Goal: Information Seeking & Learning: Learn about a topic

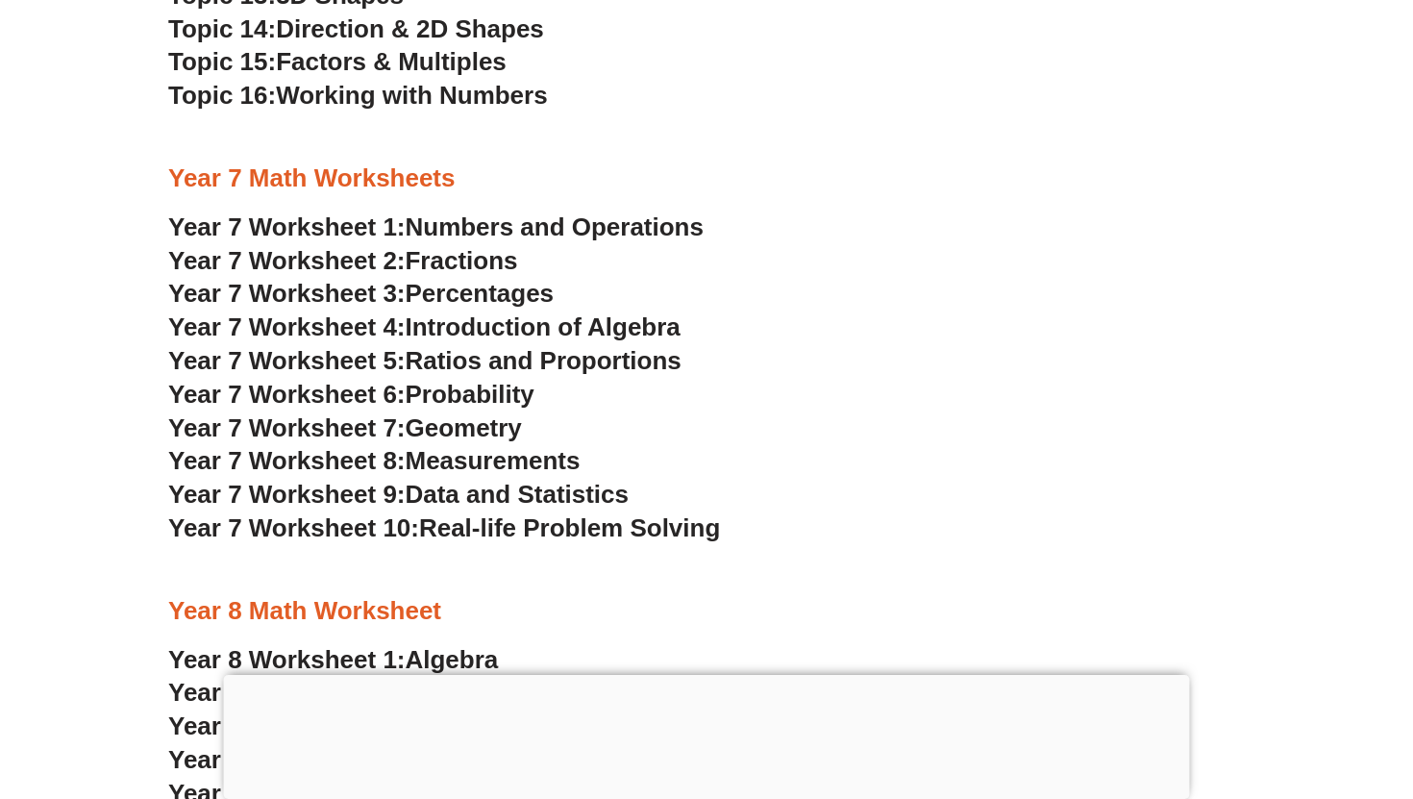
scroll to position [5682, 0]
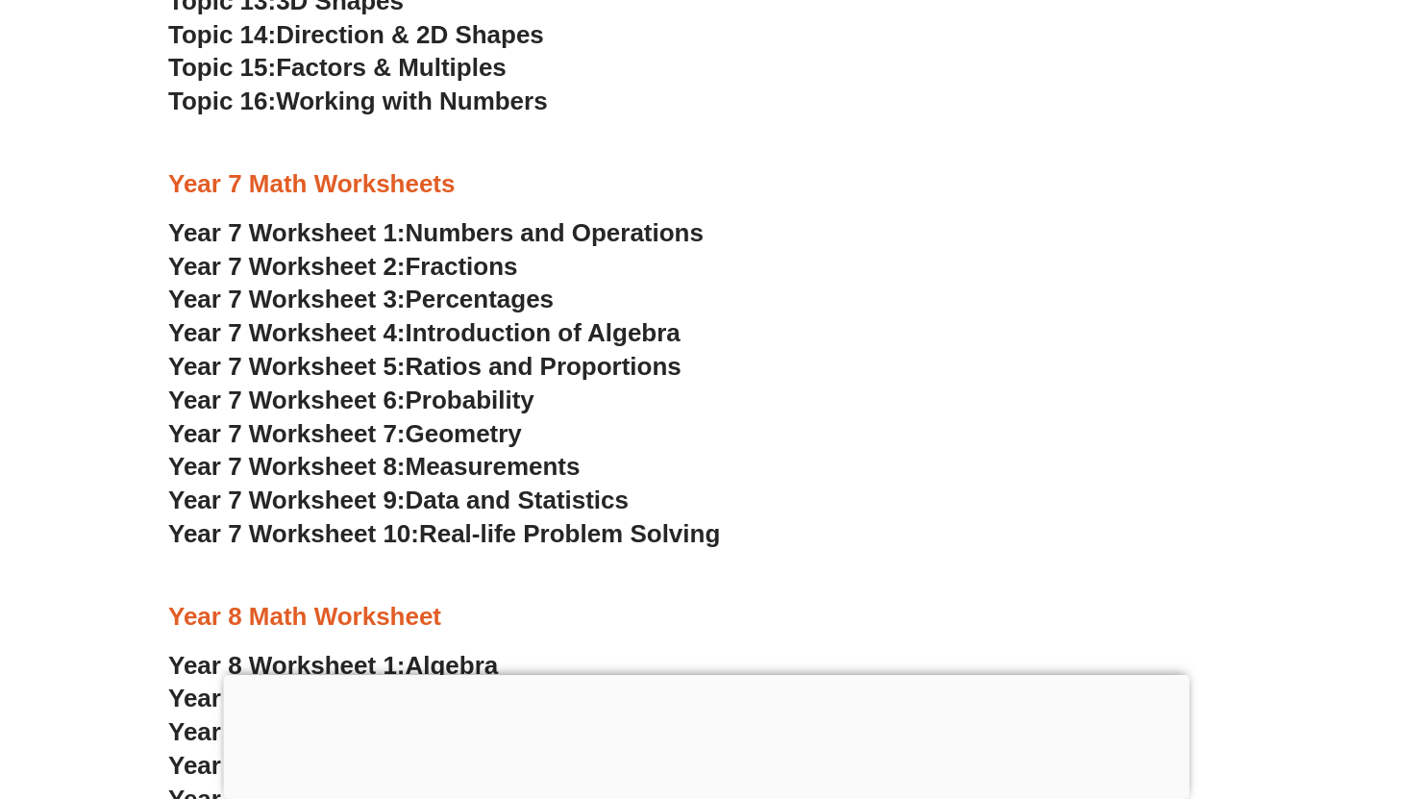
click at [455, 331] on span "Introduction of Algebra" at bounding box center [543, 332] width 275 height 29
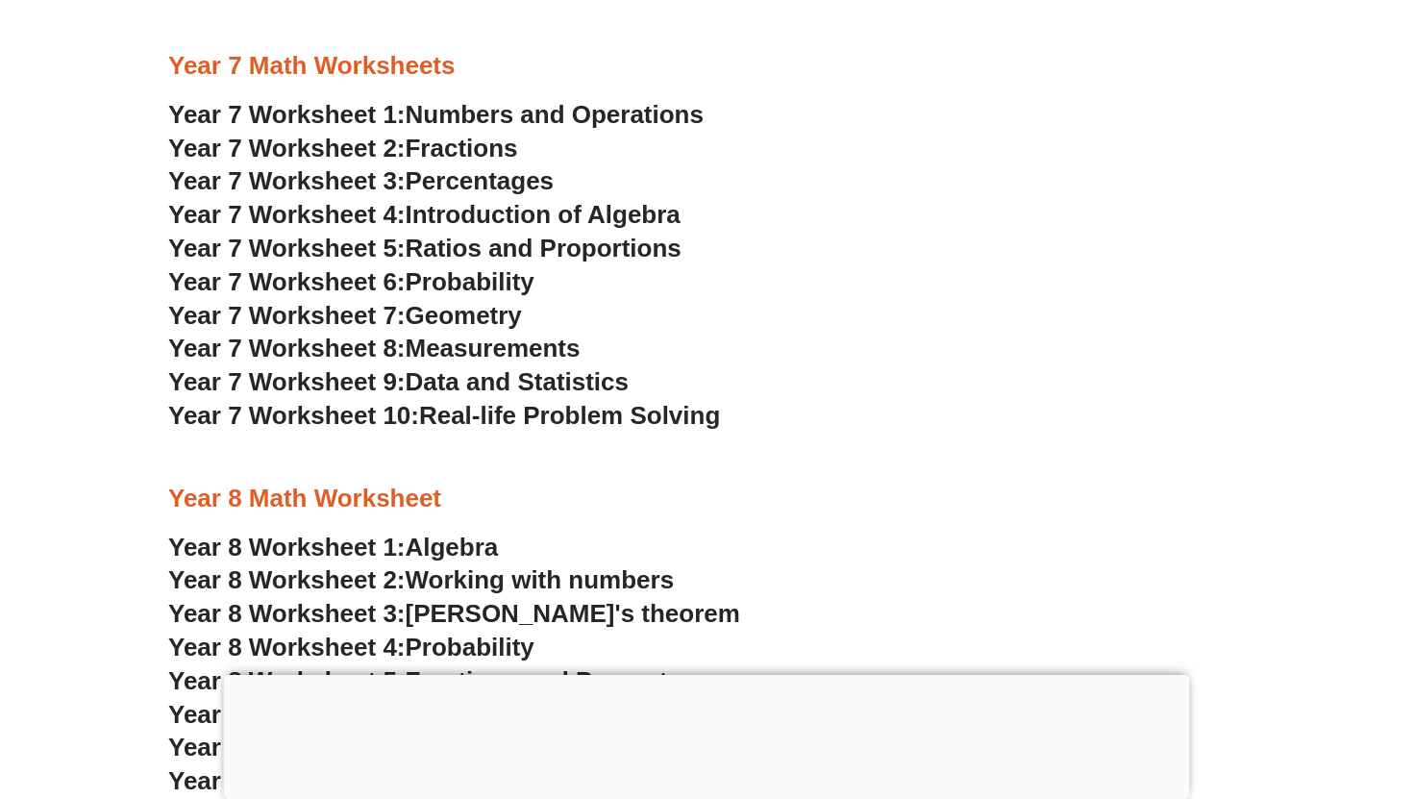
scroll to position [5796, 0]
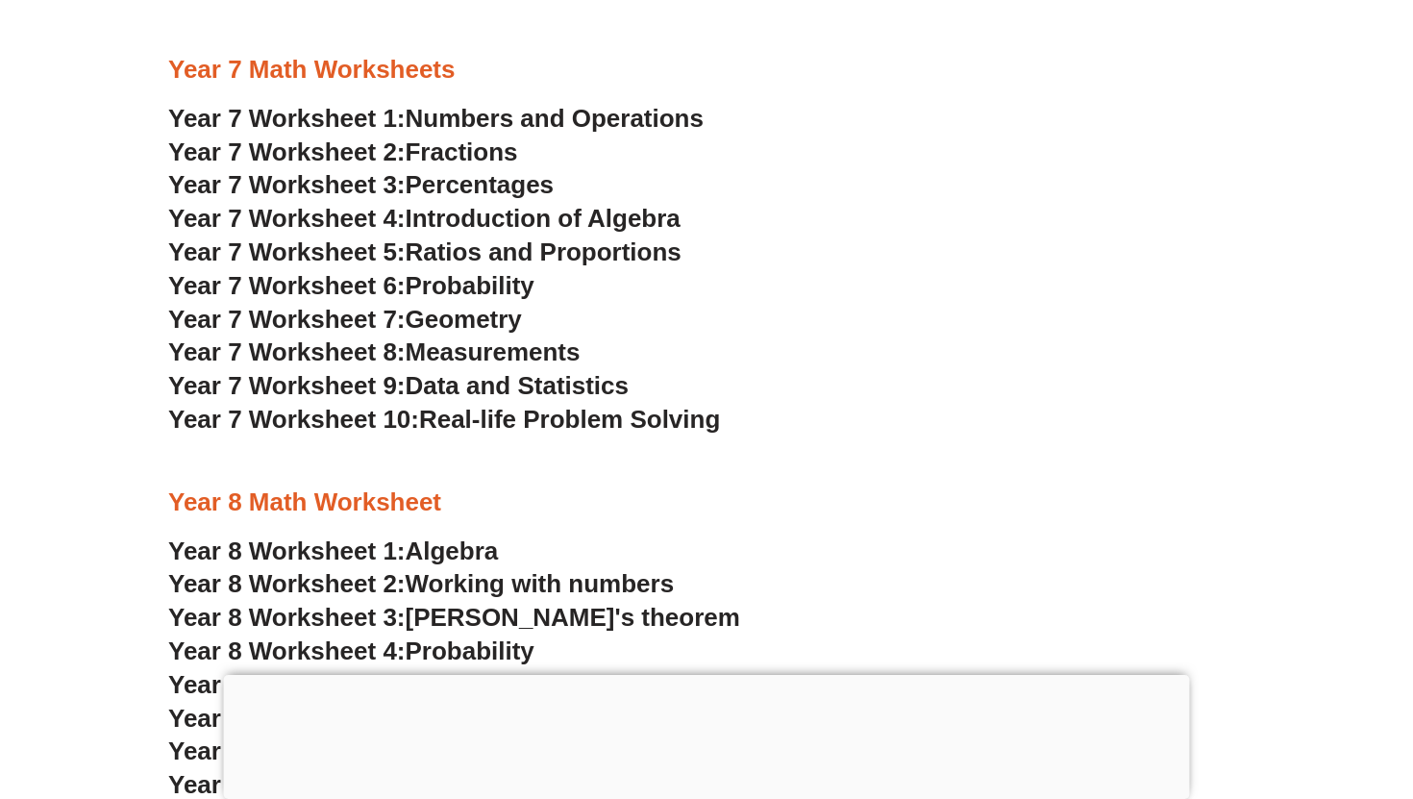
click at [423, 218] on span "Introduction of Algebra" at bounding box center [543, 218] width 275 height 29
click at [562, 112] on span "Numbers and Operations" at bounding box center [555, 118] width 298 height 29
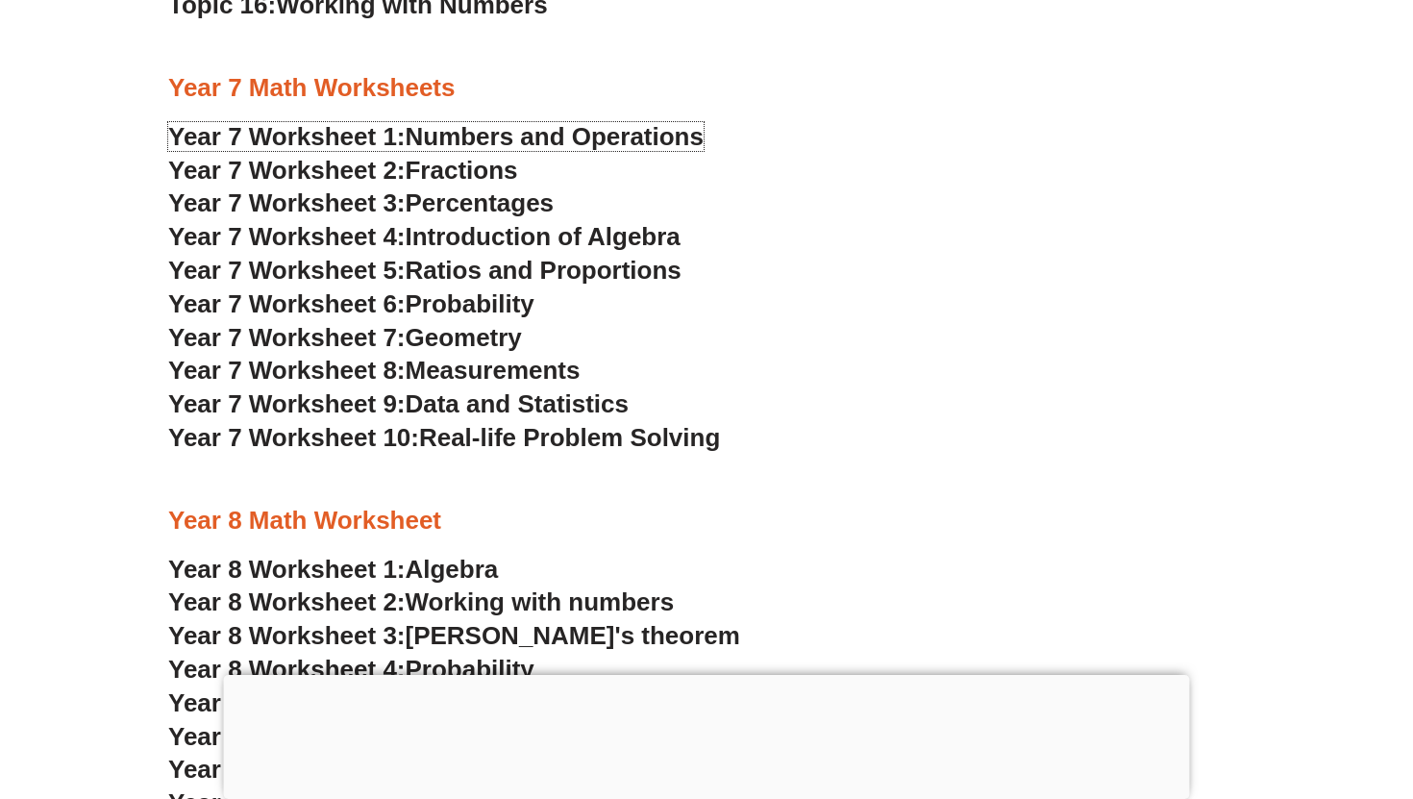
scroll to position [5694, 0]
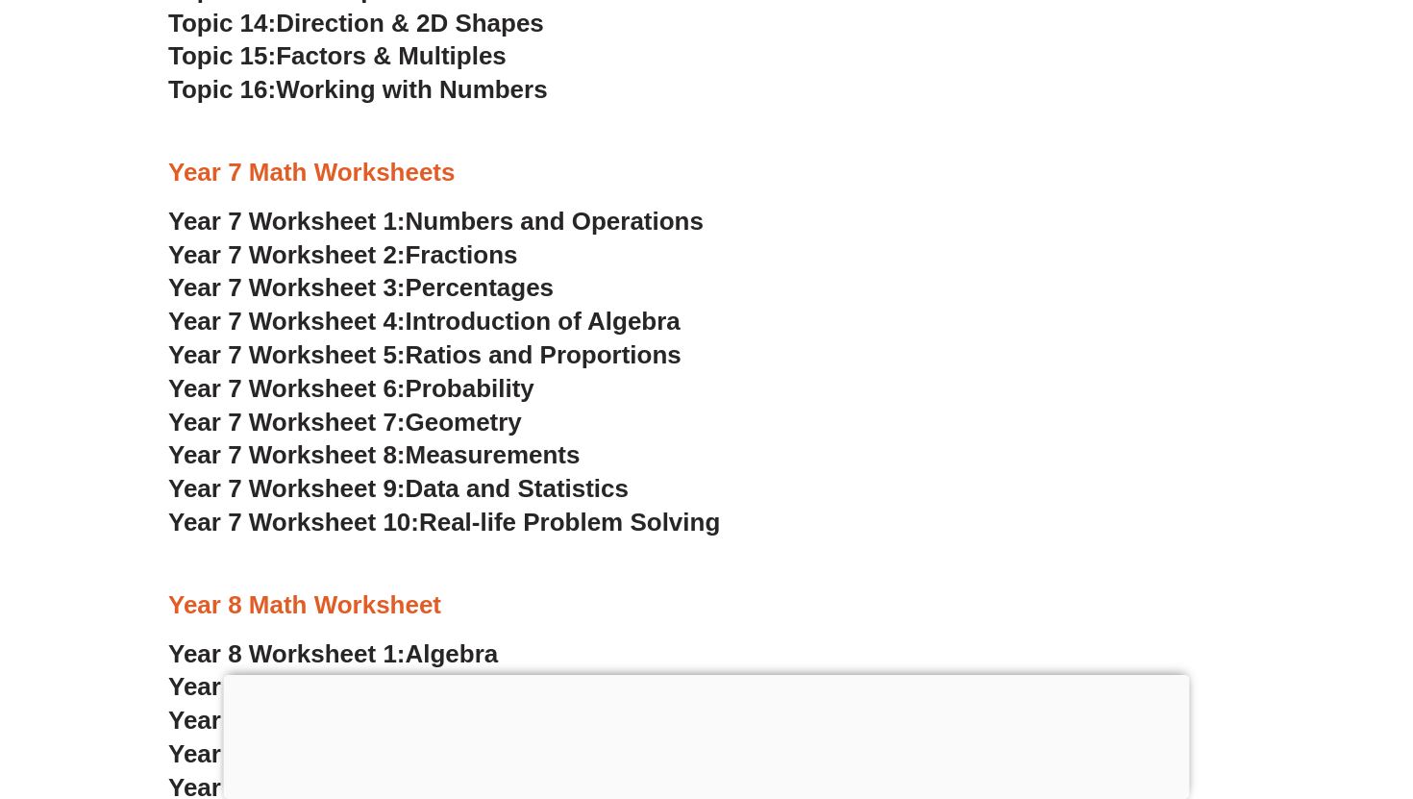
click at [538, 464] on span "Measurements" at bounding box center [493, 454] width 175 height 29
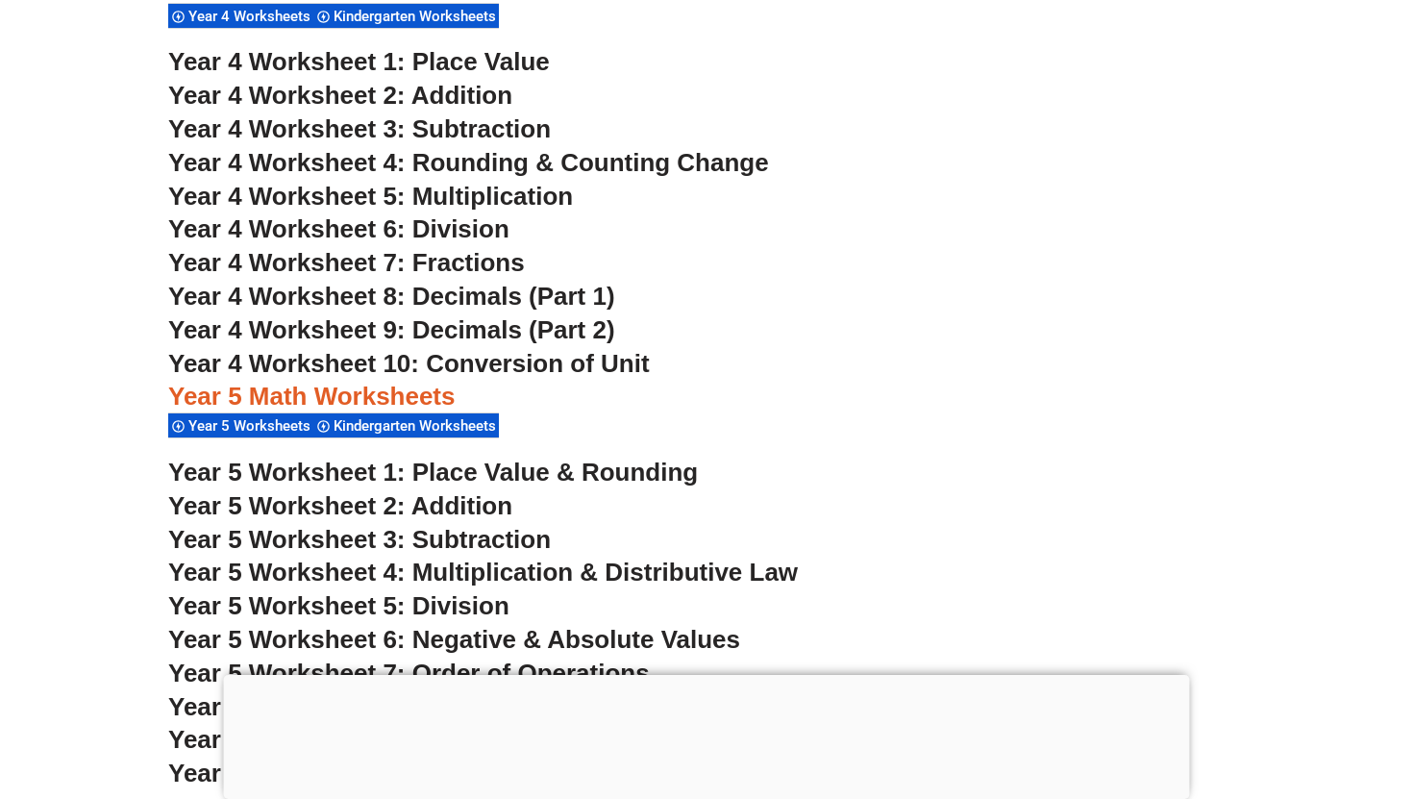
scroll to position [3618, 0]
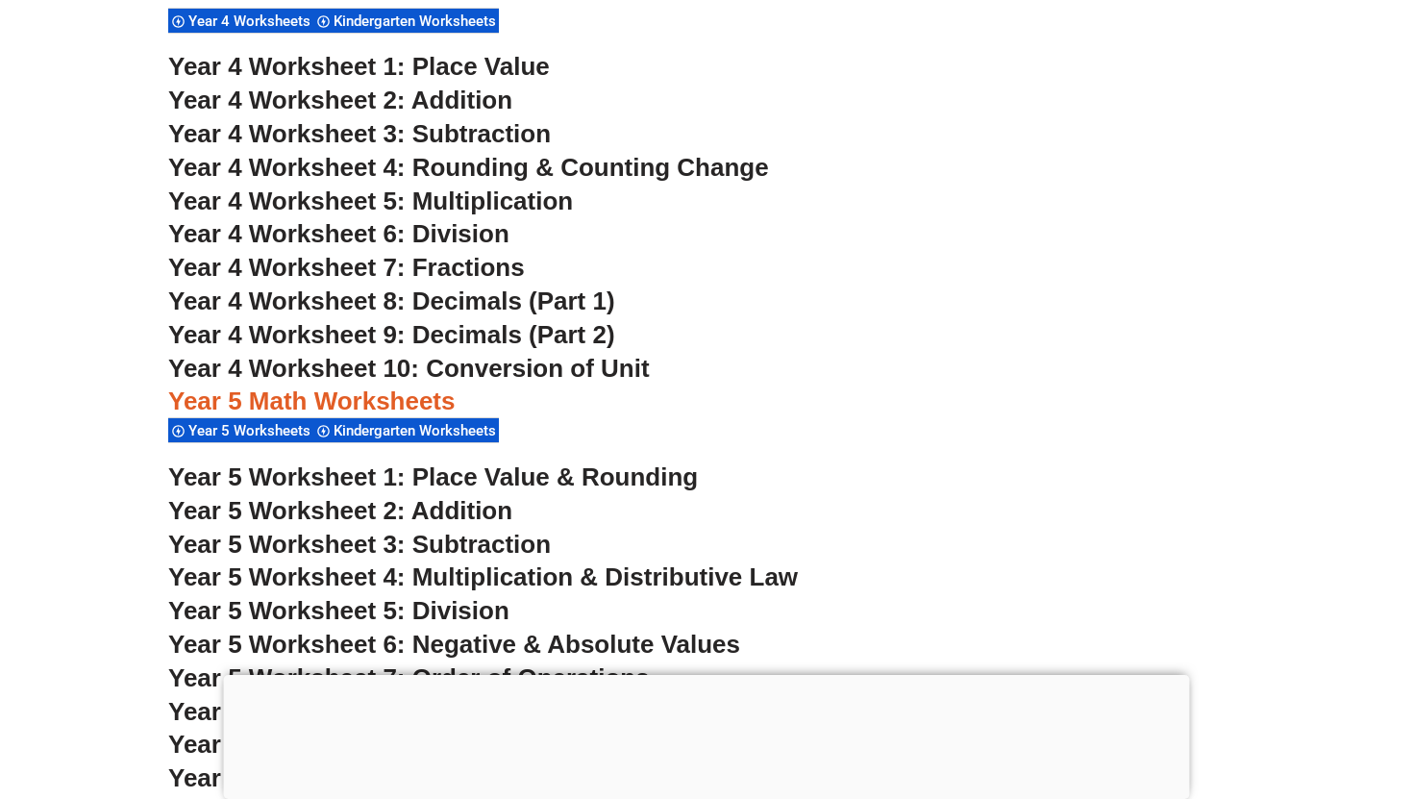
click at [511, 64] on span "Year 4 Worksheet 1: Place Value" at bounding box center [359, 66] width 382 height 29
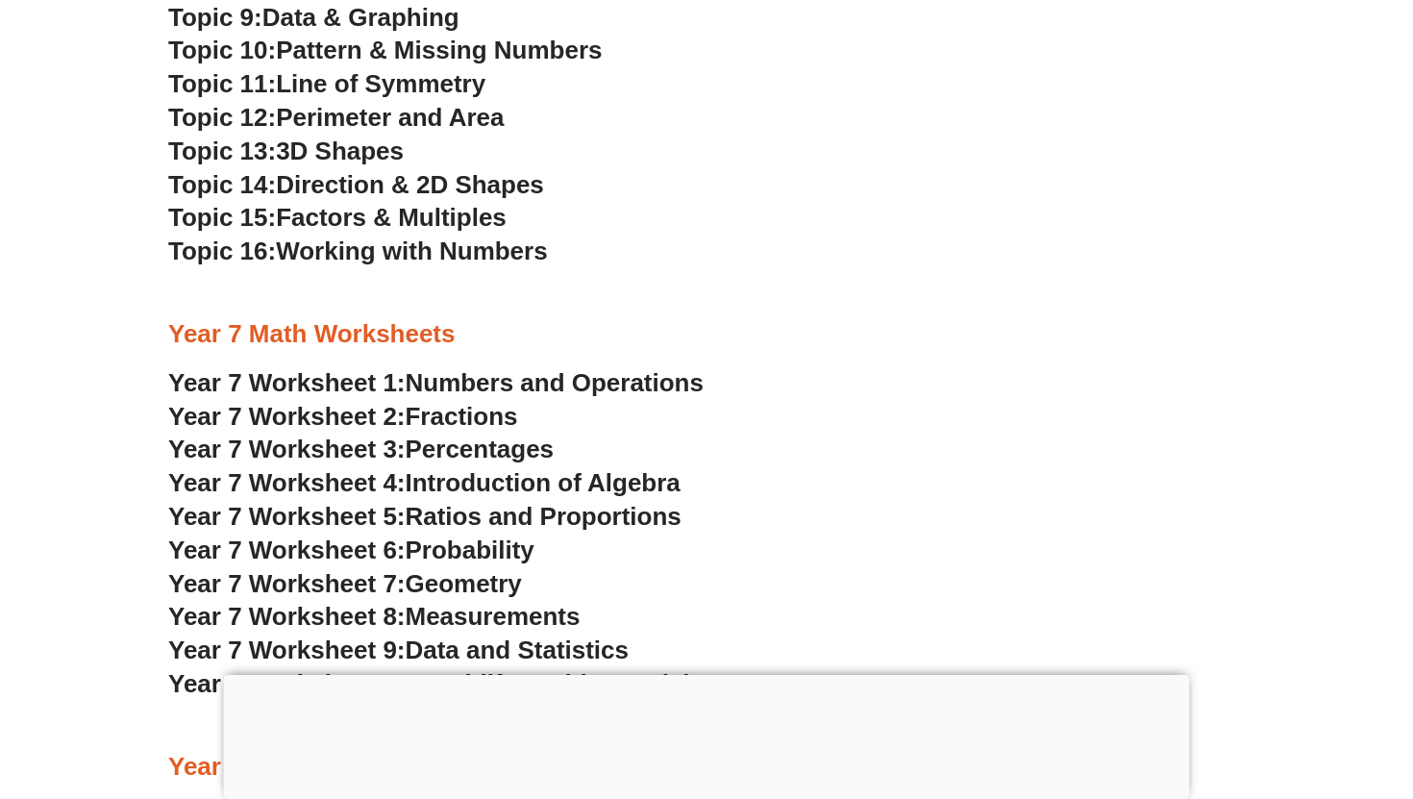
scroll to position [5554, 0]
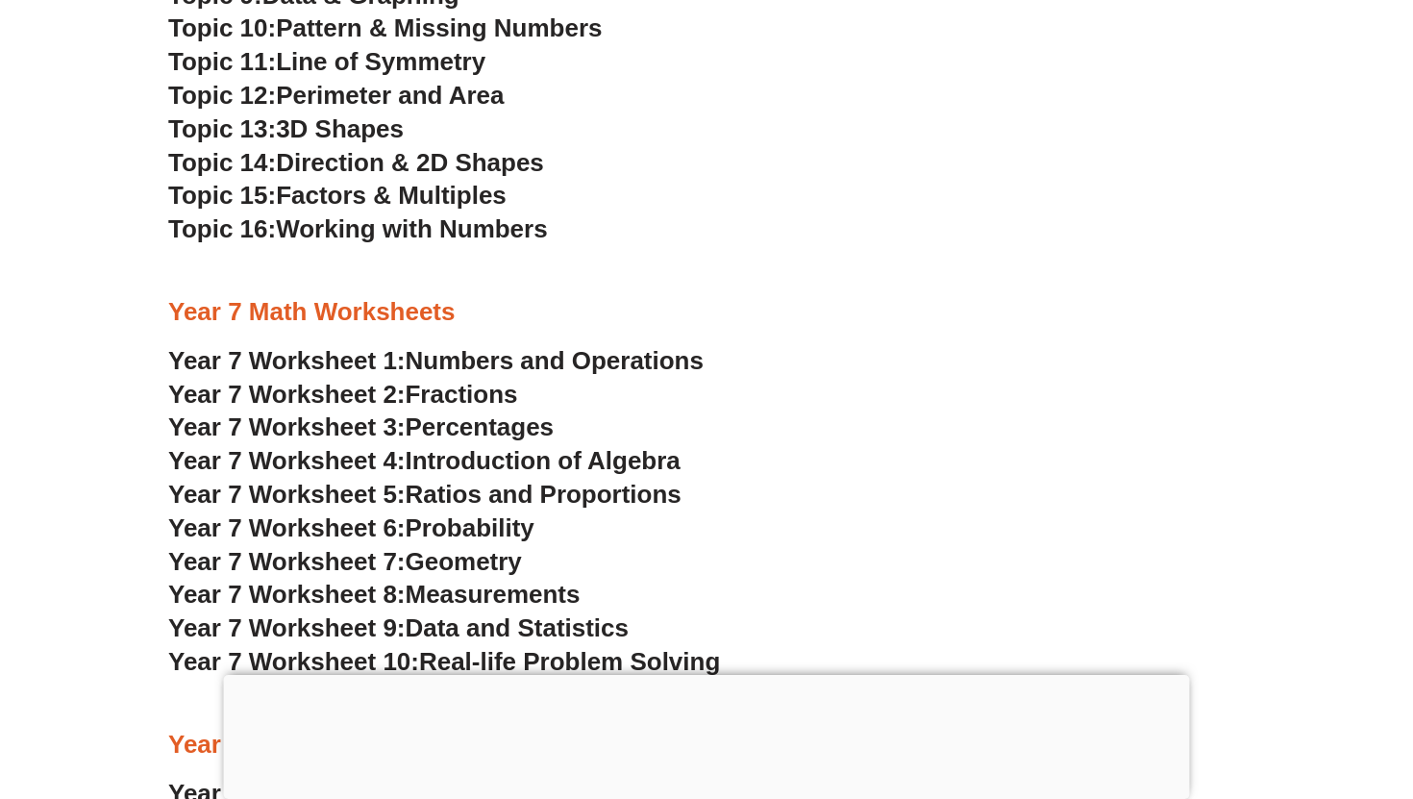
click at [453, 366] on span "Numbers and Operations" at bounding box center [555, 360] width 298 height 29
click at [461, 493] on span "Ratios and Proportions" at bounding box center [544, 494] width 276 height 29
click at [511, 399] on span "Fractions" at bounding box center [462, 394] width 112 height 29
click at [489, 436] on span "Percentages" at bounding box center [480, 426] width 149 height 29
click at [577, 460] on span "Introduction of Algebra" at bounding box center [543, 460] width 275 height 29
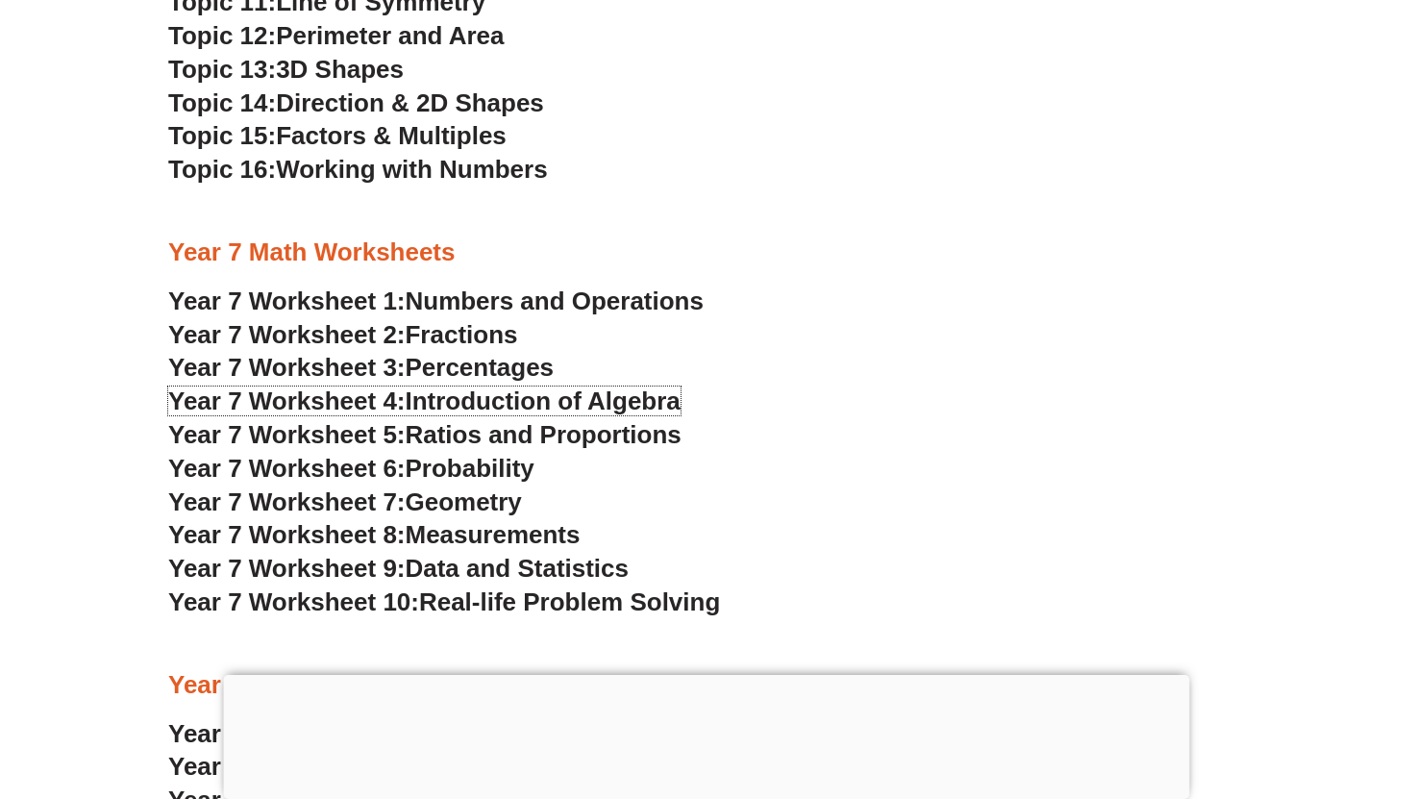
scroll to position [5618, 0]
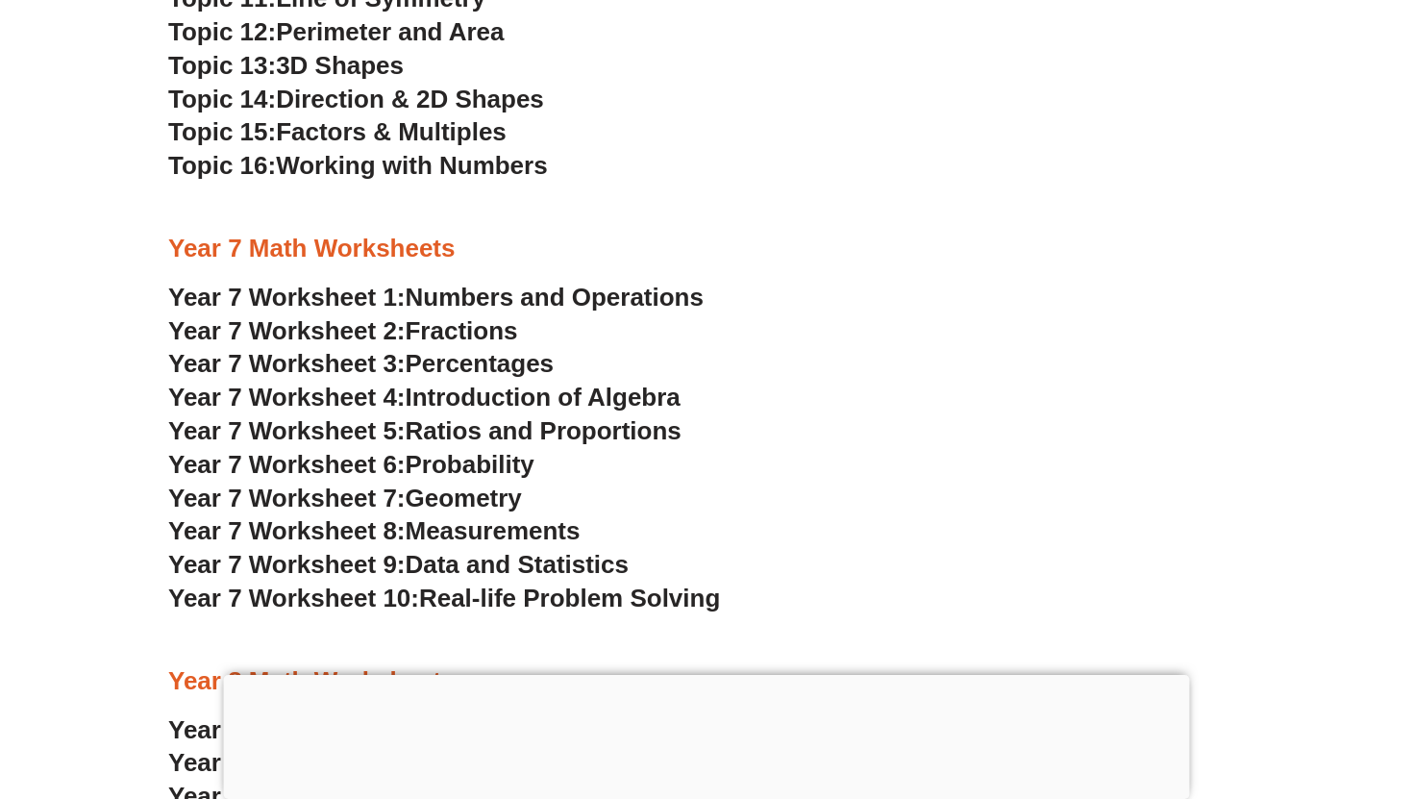
click at [579, 529] on span "Measurements" at bounding box center [493, 530] width 175 height 29
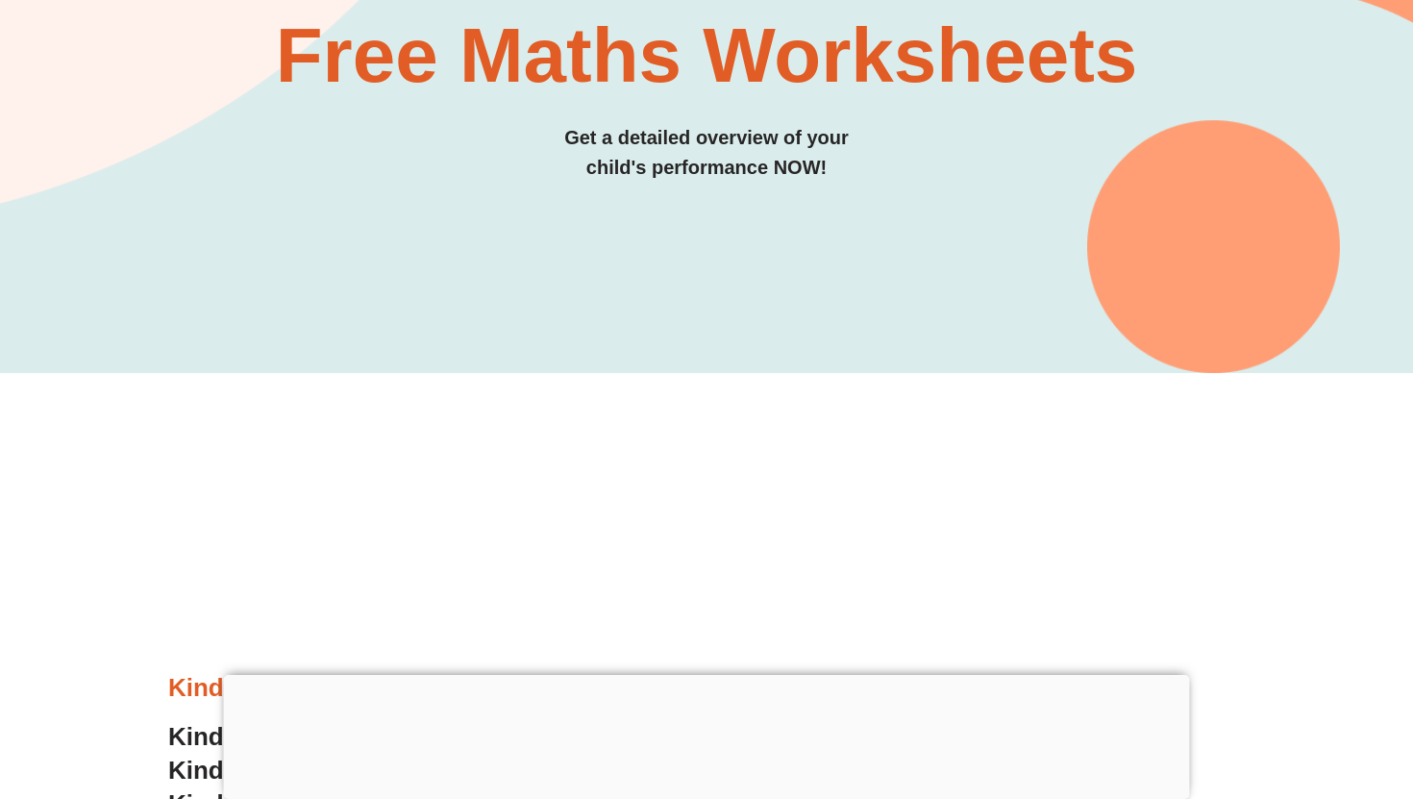
scroll to position [0, 0]
